Goal: Find specific page/section: Find specific page/section

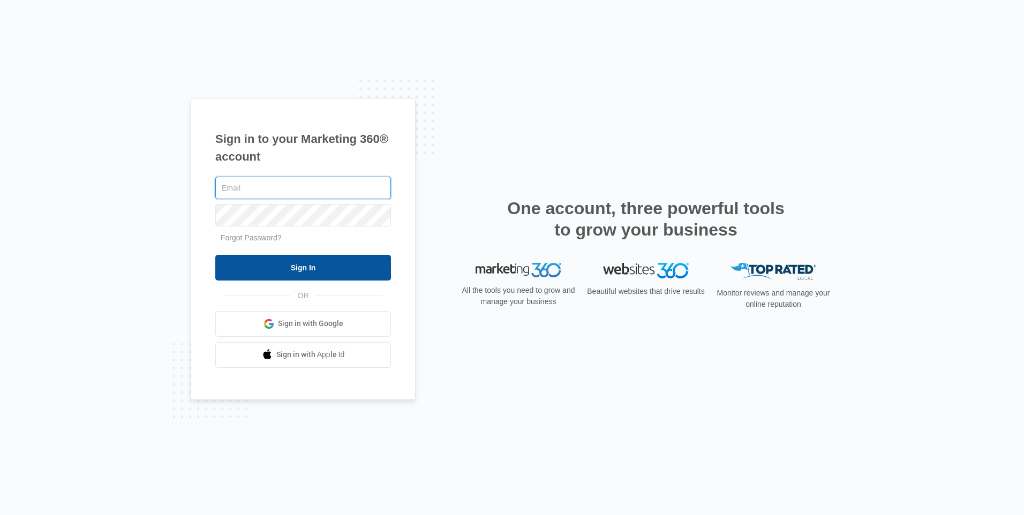
type input "jenniferm@familyhousingnetwork.org"
click at [296, 264] on input "Sign In" at bounding box center [303, 268] width 176 height 26
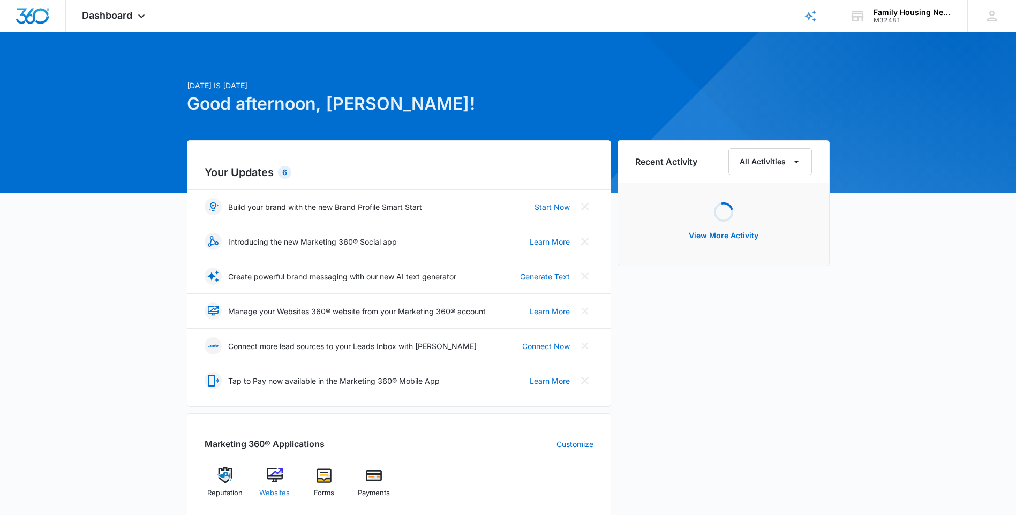
click at [274, 489] on span "Websites" at bounding box center [274, 493] width 31 height 11
